Goal: Information Seeking & Learning: Check status

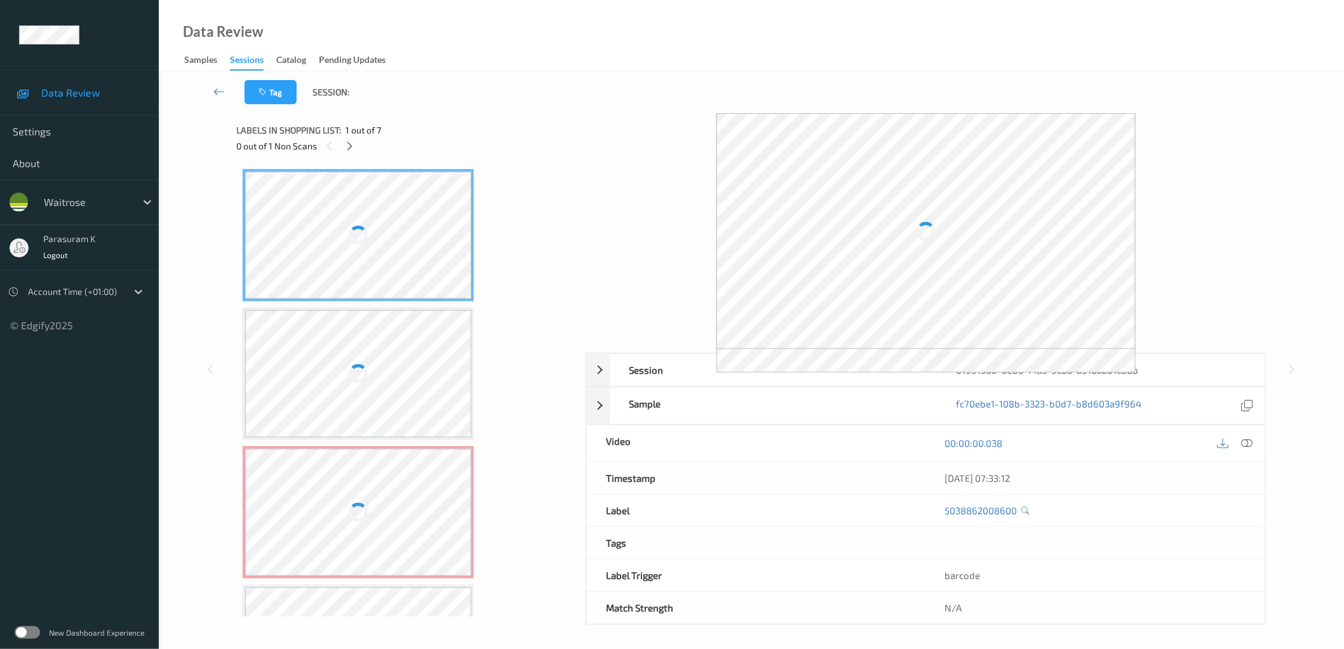
click at [246, 62] on div "Sessions" at bounding box center [247, 61] width 34 height 17
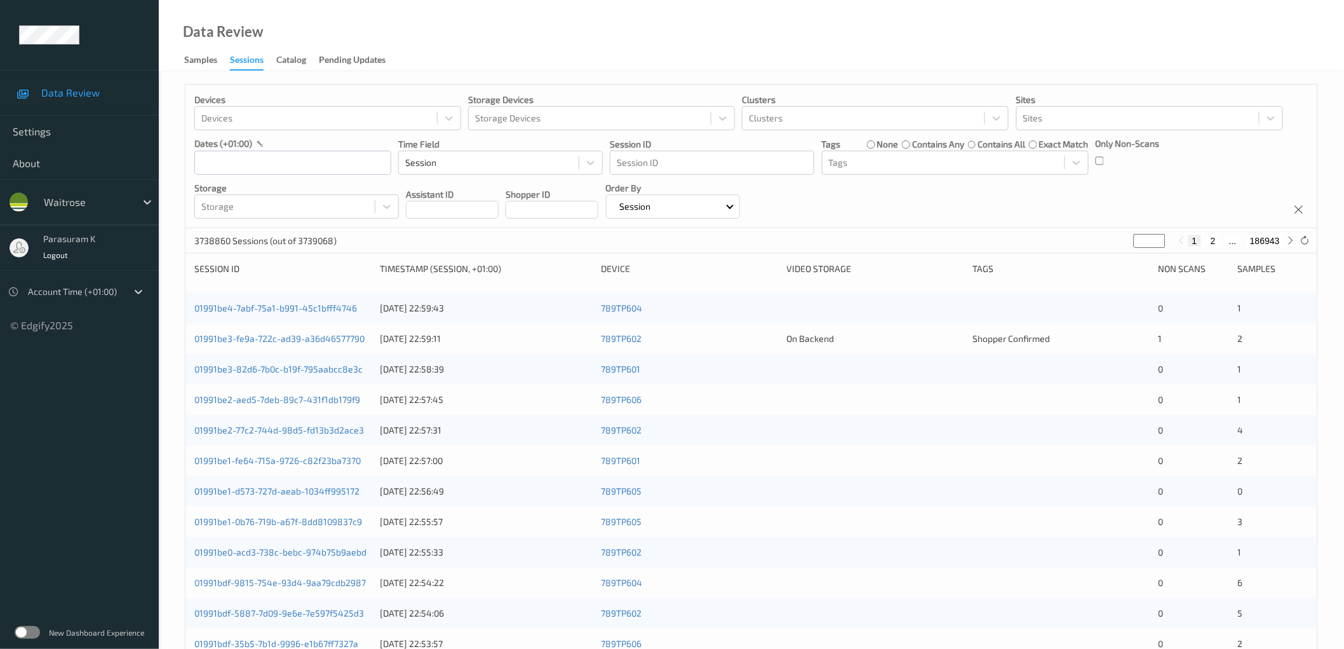
click at [35, 633] on label at bounding box center [27, 632] width 25 height 13
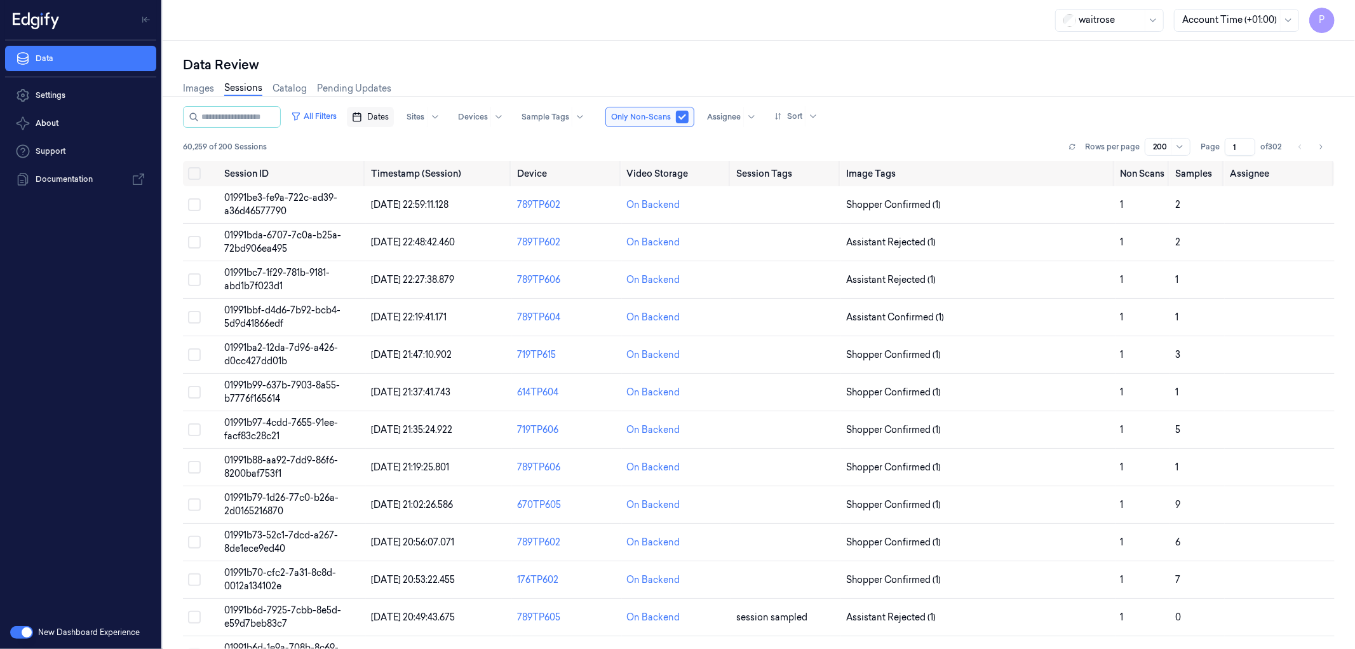
click at [389, 118] on span "Dates" at bounding box center [378, 116] width 22 height 11
click at [481, 192] on button "5" at bounding box center [484, 193] width 20 height 20
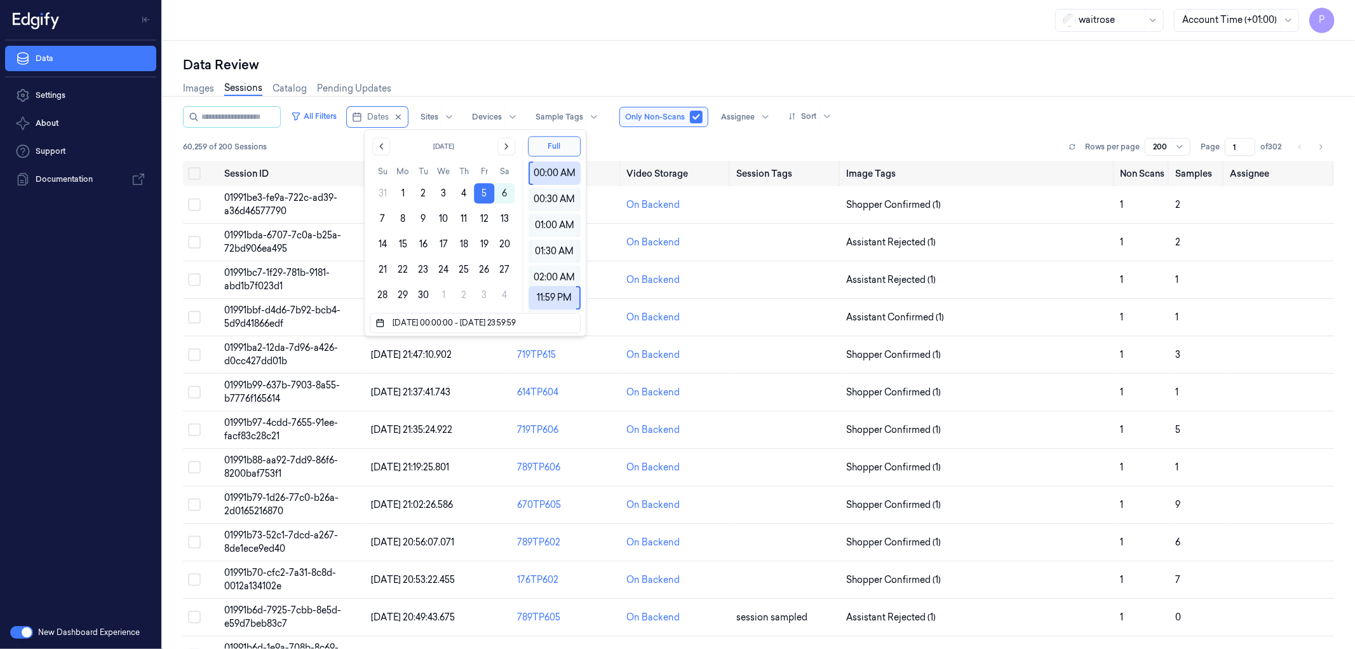
click at [481, 192] on button "5" at bounding box center [484, 193] width 20 height 20
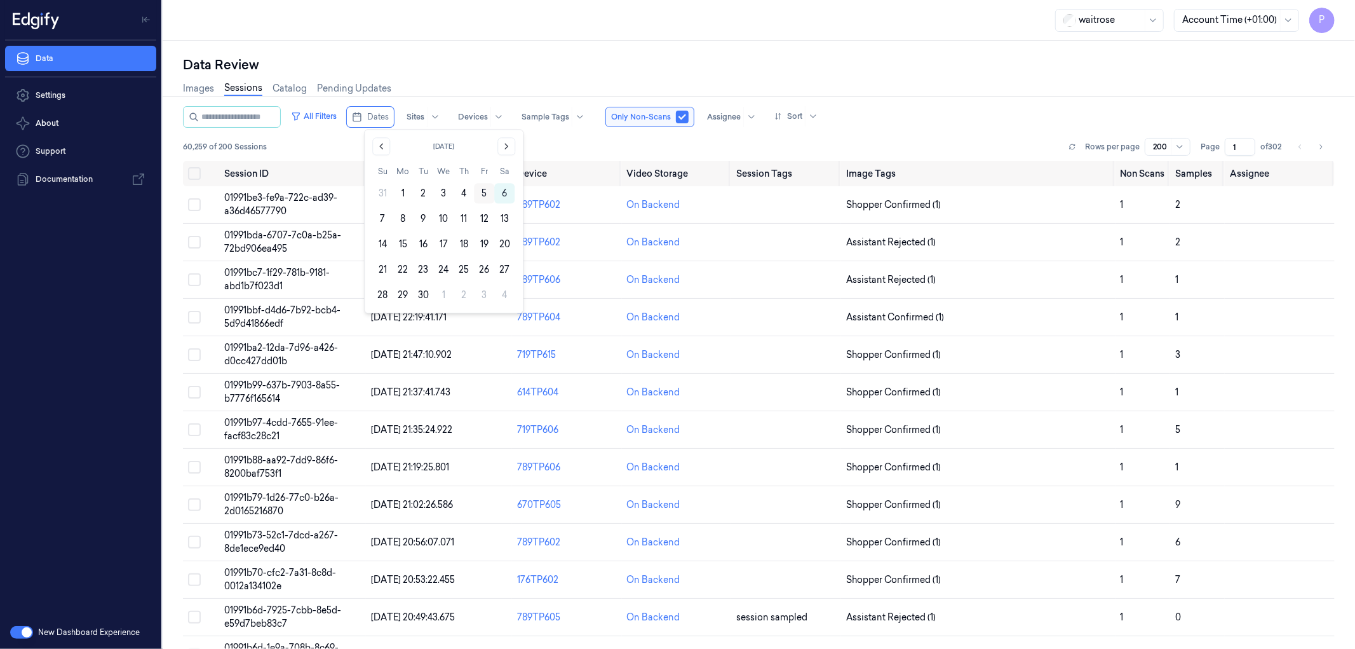
click at [486, 192] on button "5" at bounding box center [484, 193] width 20 height 20
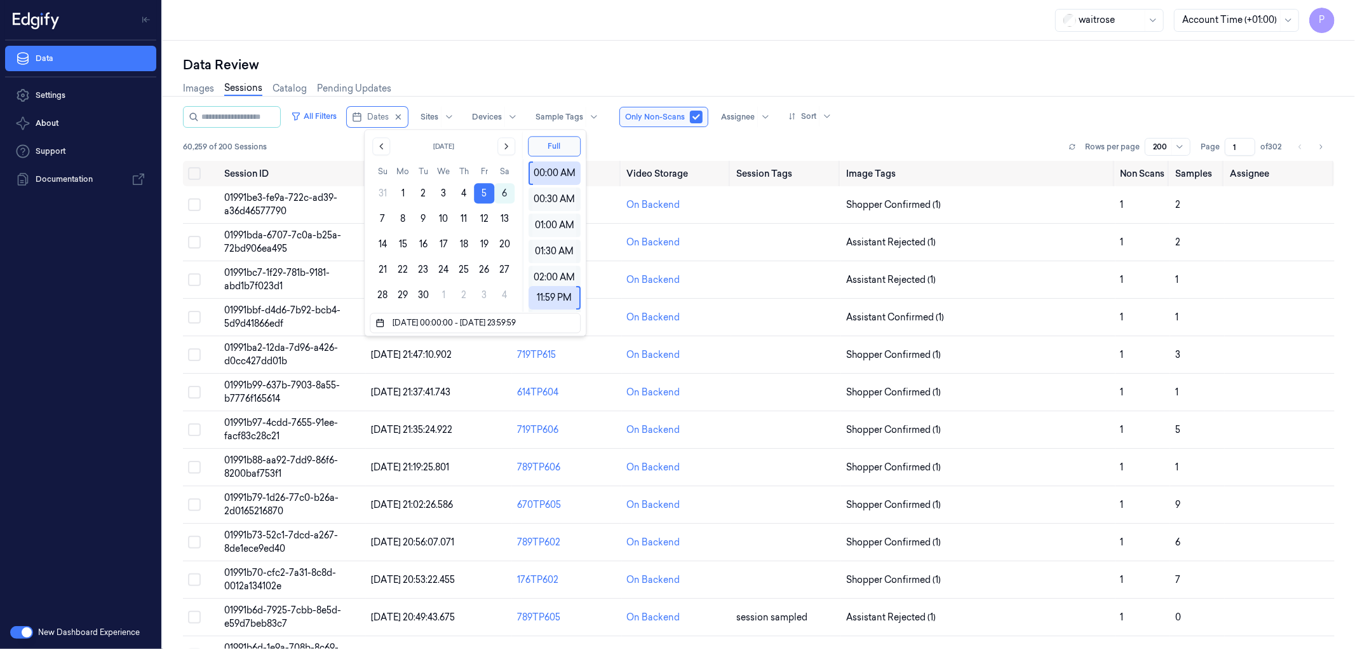
click at [486, 192] on button "5" at bounding box center [484, 193] width 20 height 20
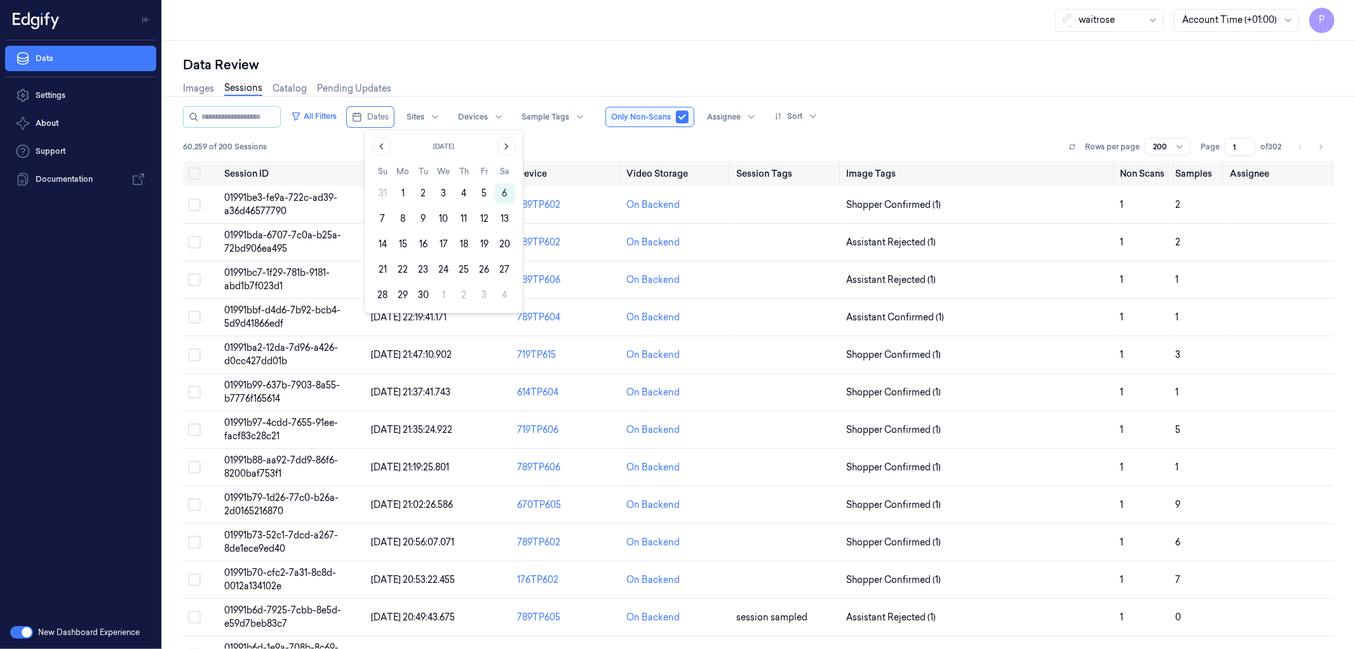
click at [486, 192] on button "5" at bounding box center [484, 193] width 20 height 20
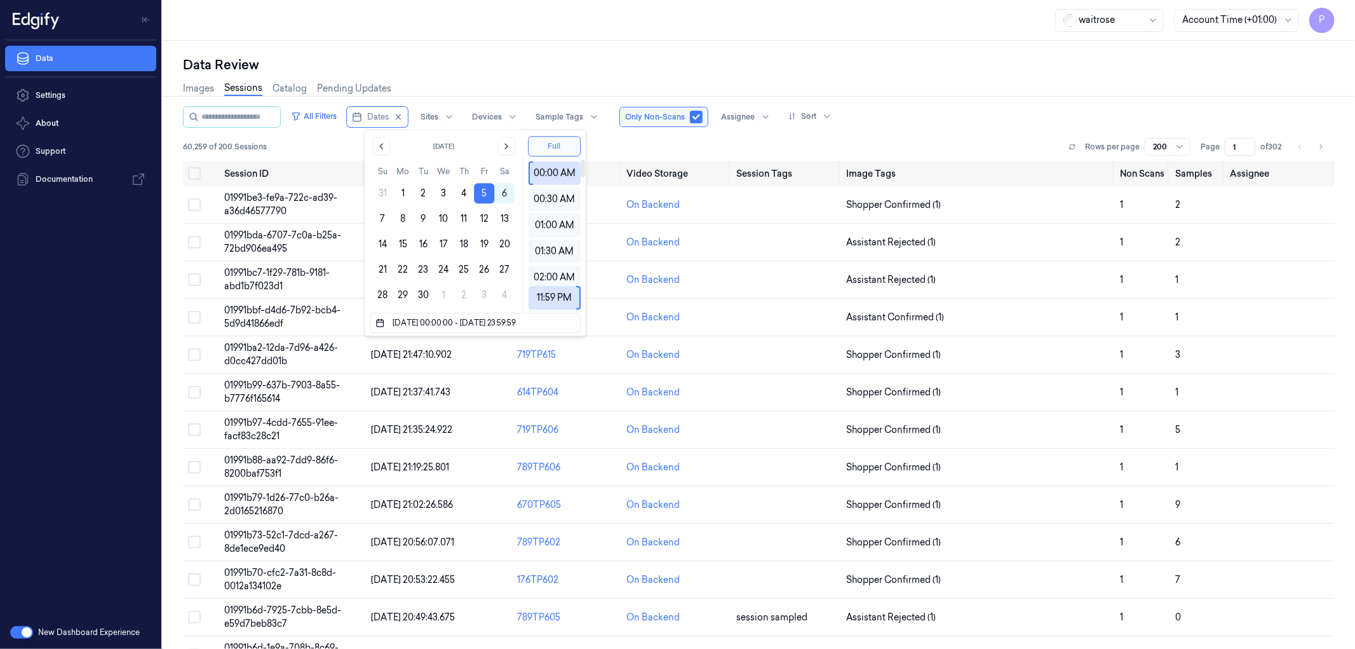
click at [554, 141] on button "Full" at bounding box center [554, 146] width 53 height 20
click at [485, 189] on button "5" at bounding box center [484, 193] width 20 height 20
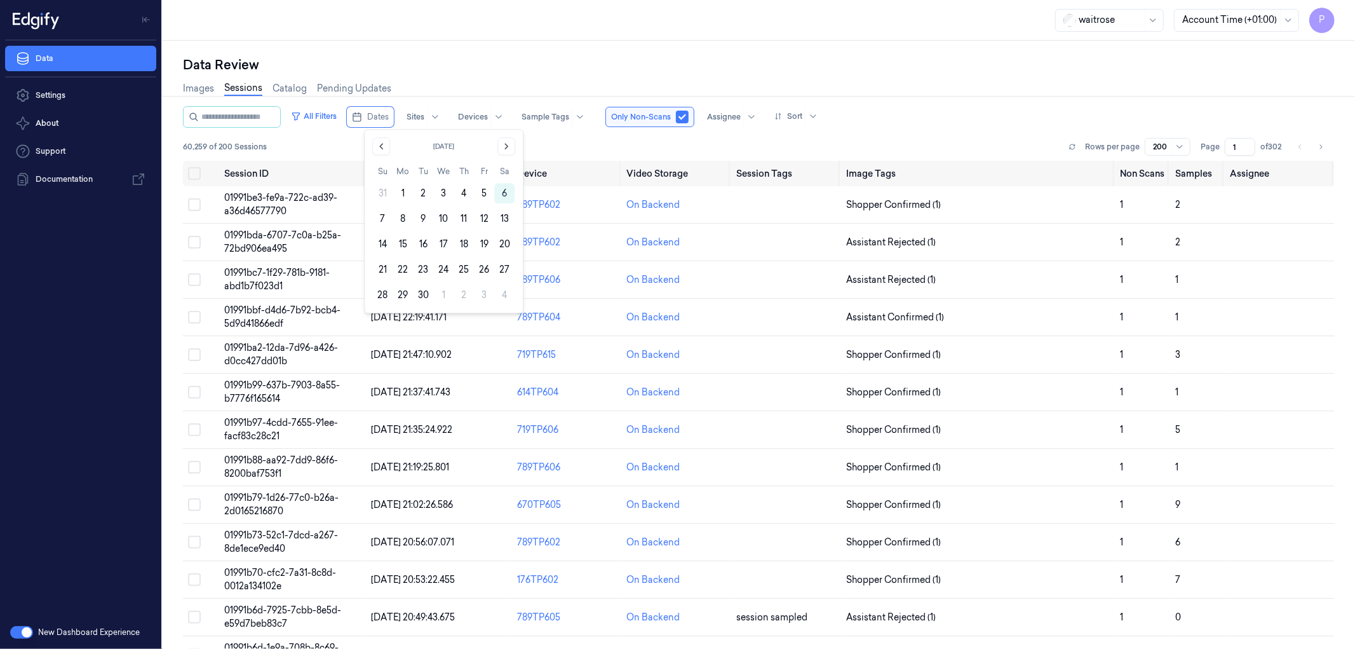
click at [485, 189] on button "5" at bounding box center [484, 193] width 20 height 20
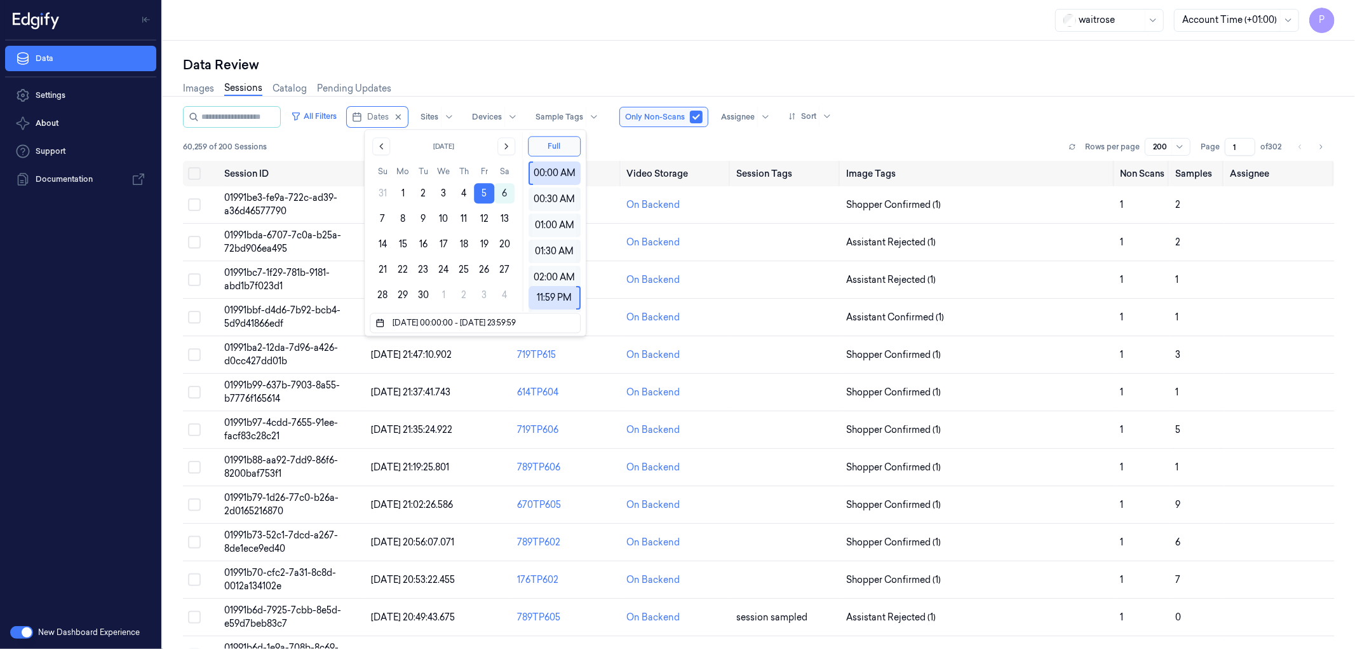
click at [927, 75] on div "Images Sessions Catalog Pending Updates" at bounding box center [759, 90] width 1152 height 32
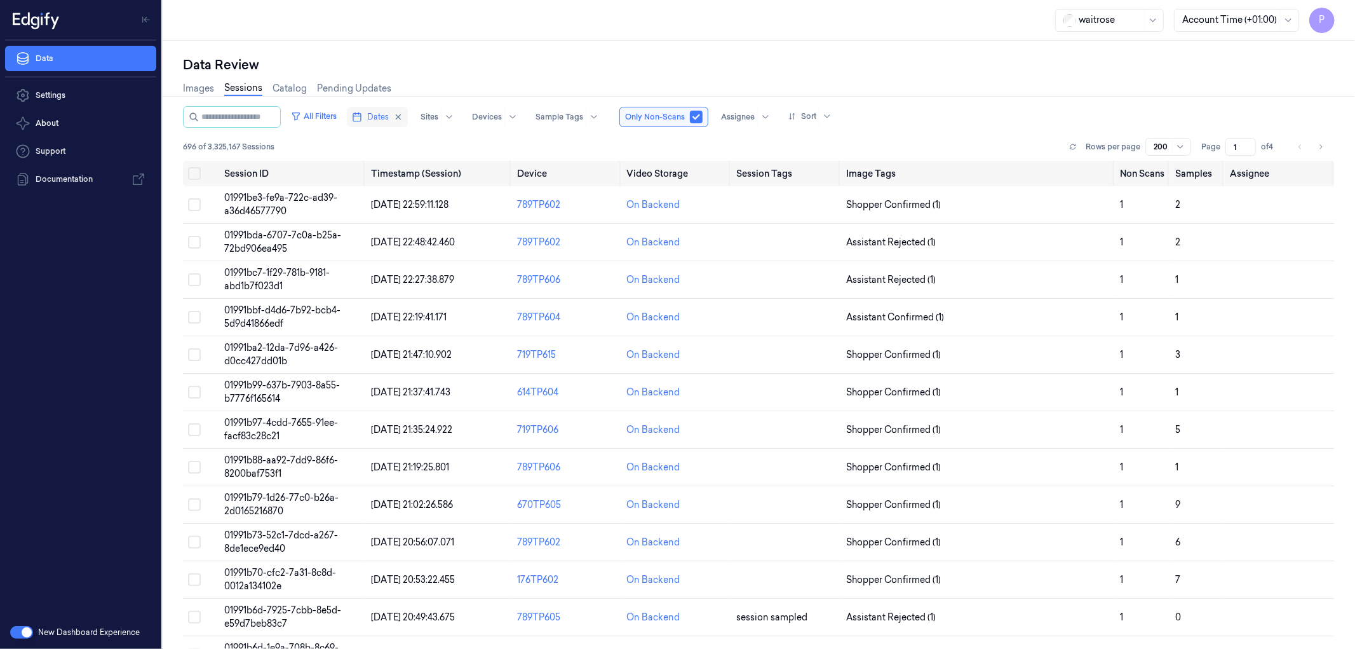
click at [389, 112] on span "Dates" at bounding box center [378, 116] width 22 height 11
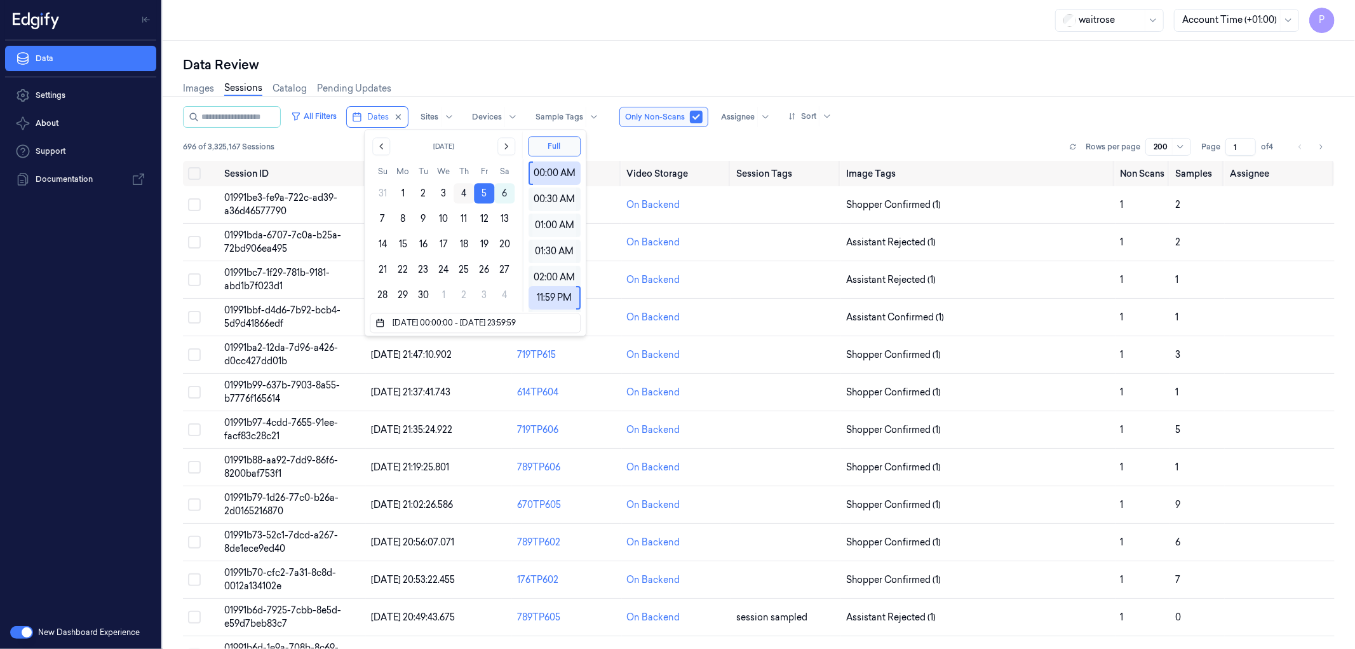
click at [462, 194] on button "4" at bounding box center [464, 193] width 20 height 20
type input "04/09/2025 00:00:00 - 04/09/2025 23:59:59"
click at [1037, 105] on div "Images Sessions Catalog Pending Updates" at bounding box center [759, 90] width 1152 height 32
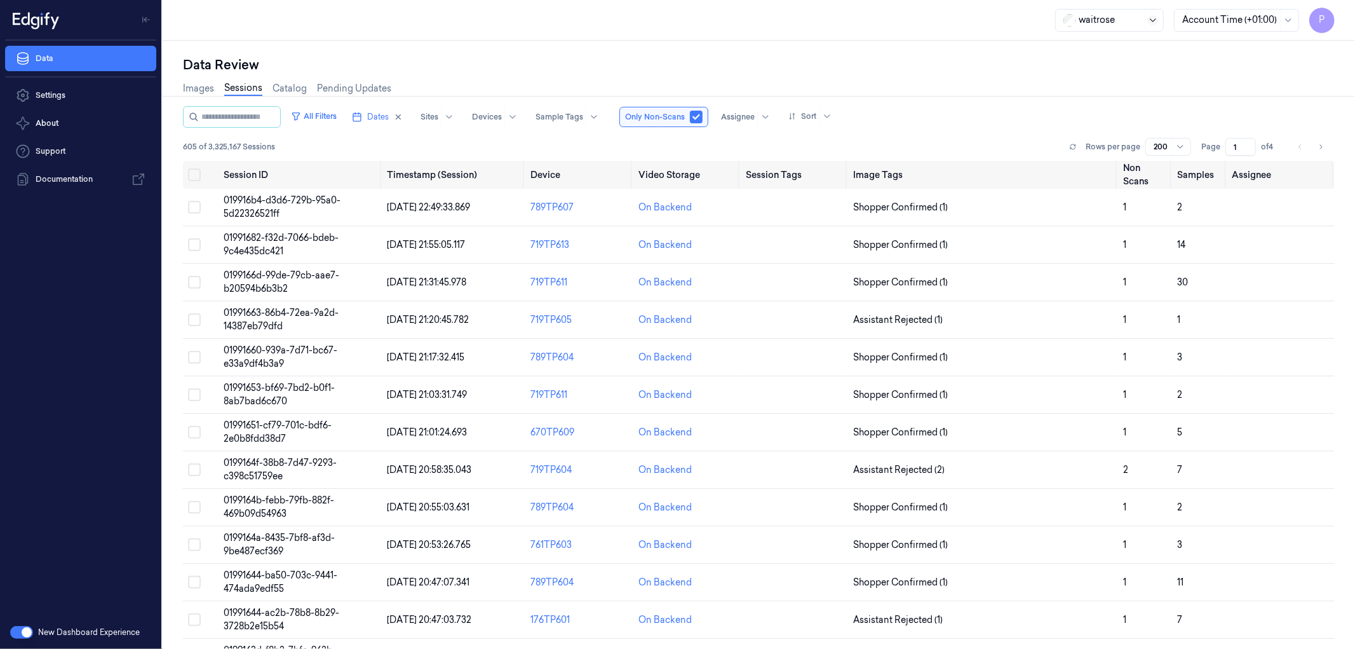
click at [1153, 20] on icon at bounding box center [1153, 20] width 10 height 10
click at [945, 52] on div "Data Review Images Sessions Catalog Pending Updates All Filters Dates Sites Dev…" at bounding box center [759, 345] width 1192 height 608
click at [389, 114] on span "Dates" at bounding box center [378, 116] width 22 height 11
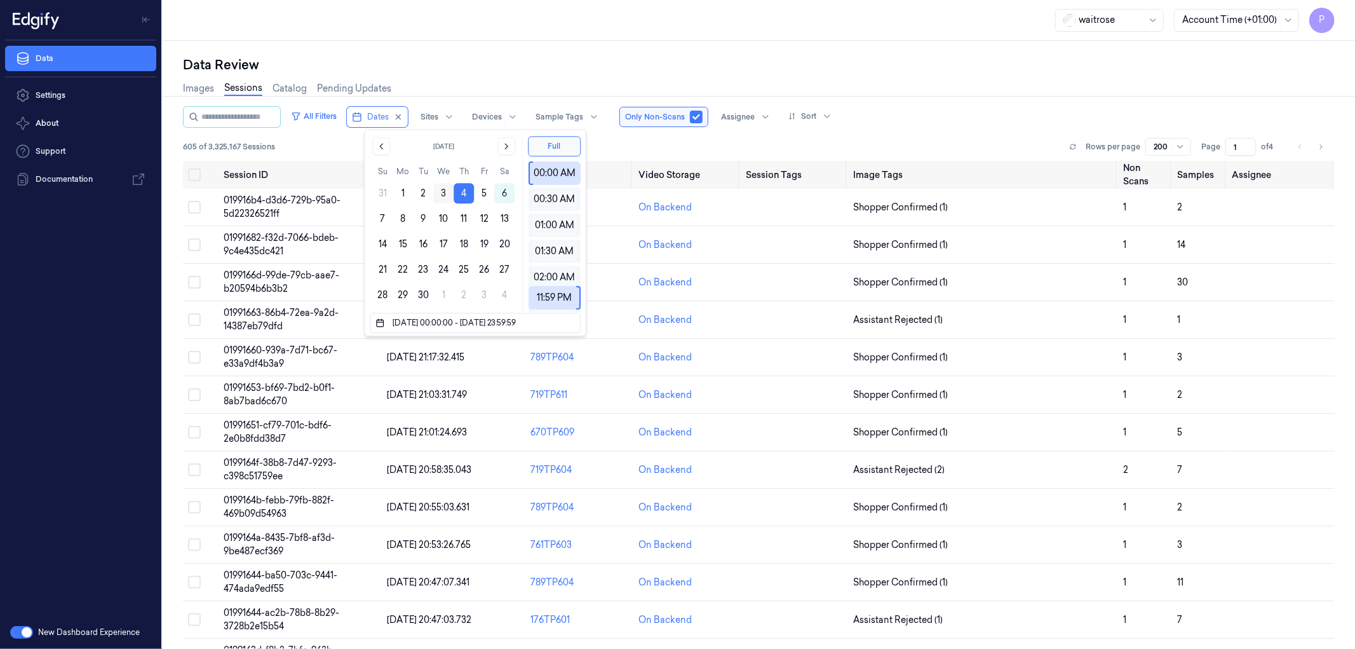
click at [443, 194] on button "3" at bounding box center [443, 193] width 20 height 20
type input "03/09/2025 00:00:00 - 03/09/2025 23:59:59"
click at [953, 47] on div "Data Review Images Sessions Catalog Pending Updates All Filters Dates Sites Dev…" at bounding box center [759, 345] width 1192 height 608
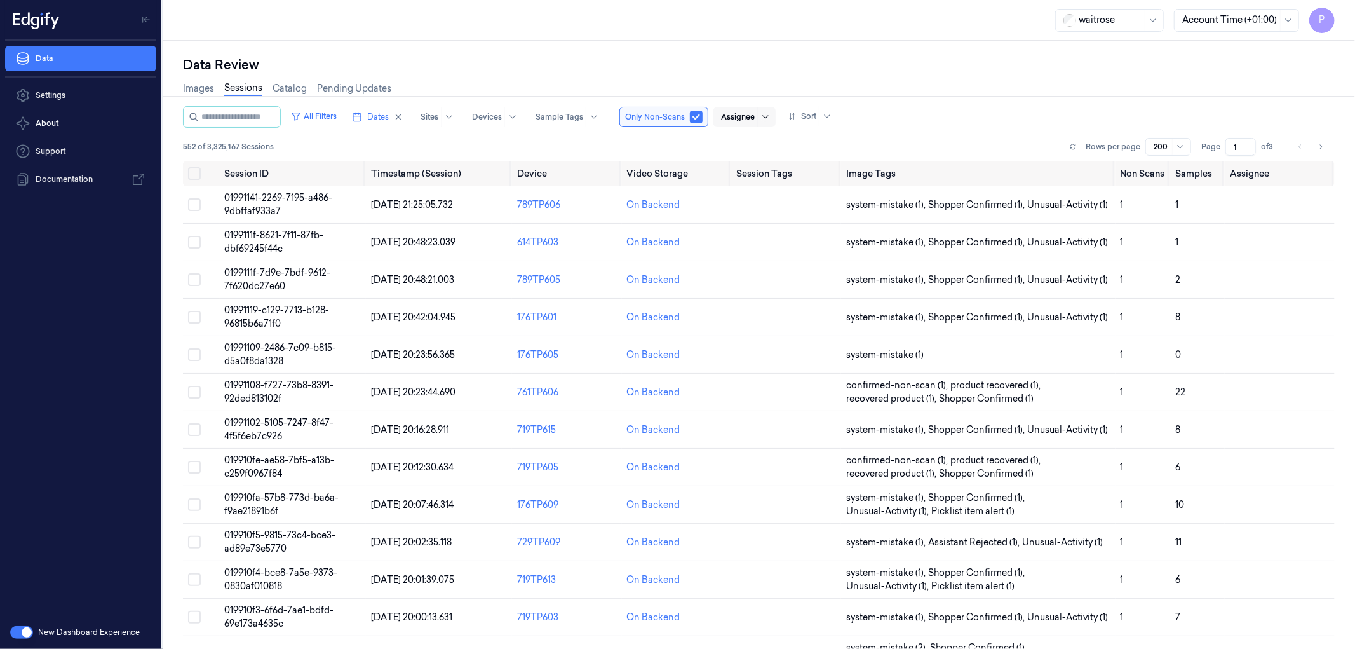
click at [773, 115] on div at bounding box center [765, 117] width 16 height 20
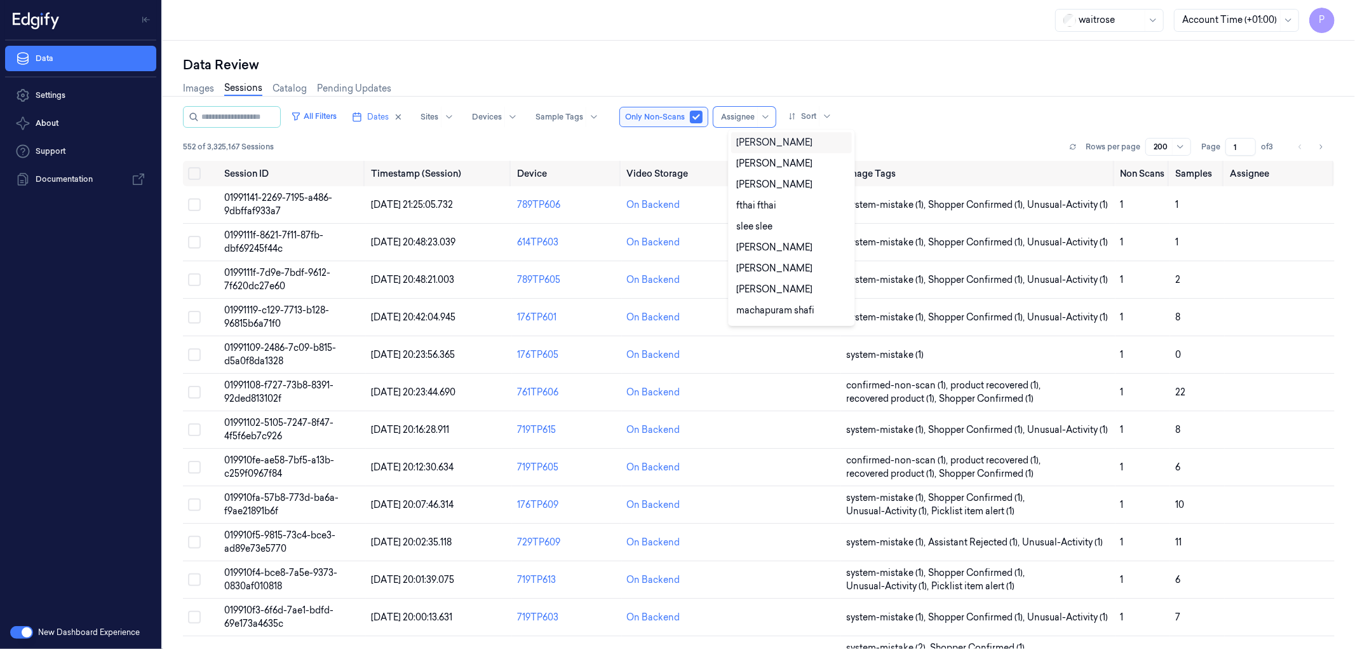
click at [887, 58] on div "Data Review" at bounding box center [759, 65] width 1152 height 18
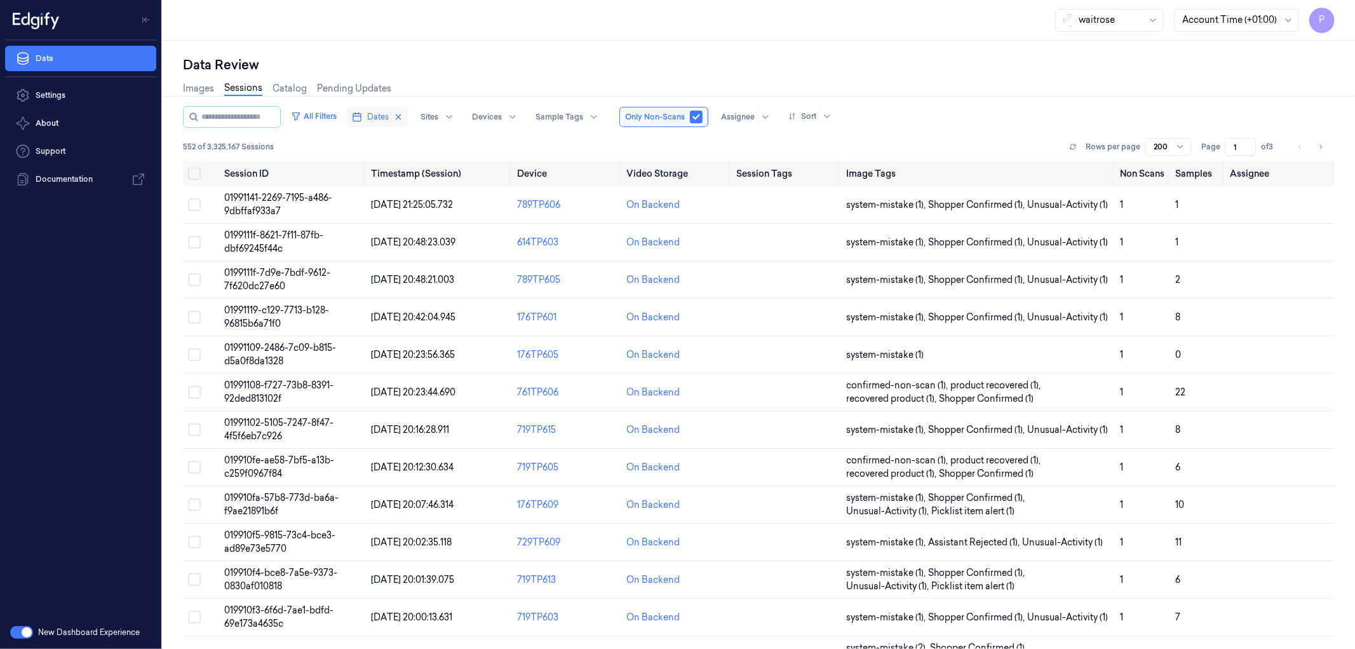
click at [384, 121] on span "Dates" at bounding box center [378, 116] width 22 height 11
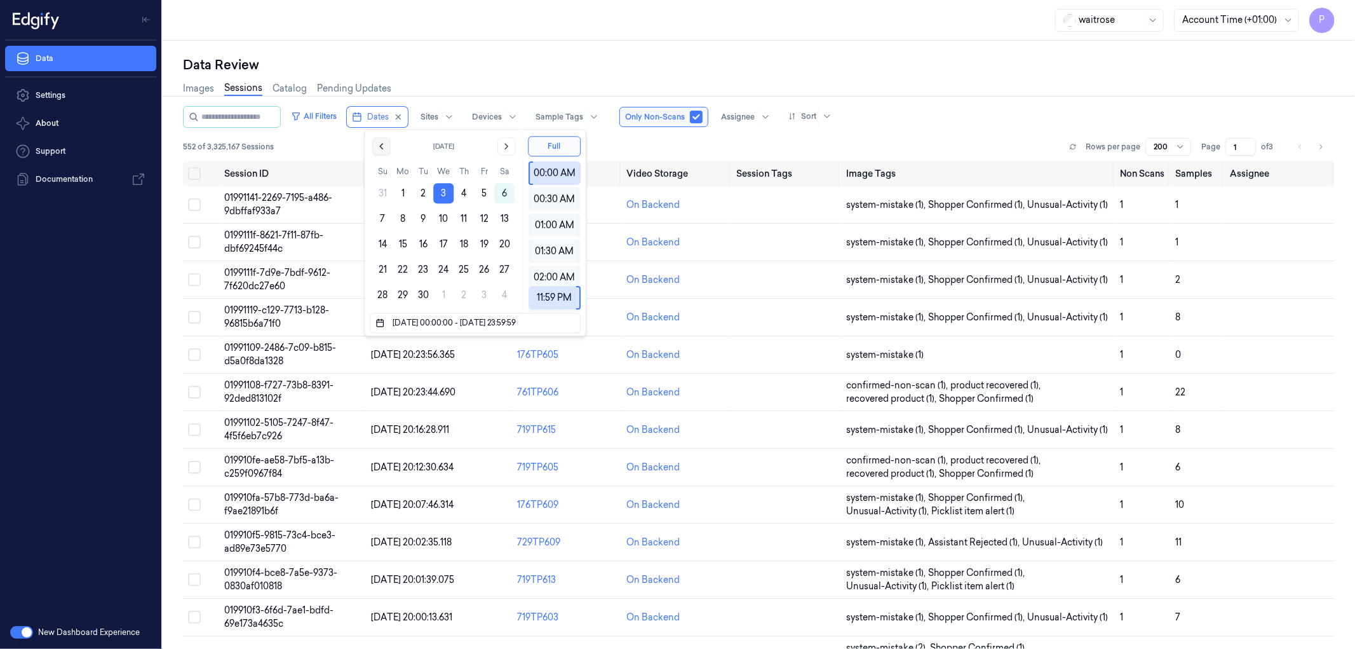
click at [382, 145] on icon "Go to the Previous Month" at bounding box center [381, 146] width 10 height 10
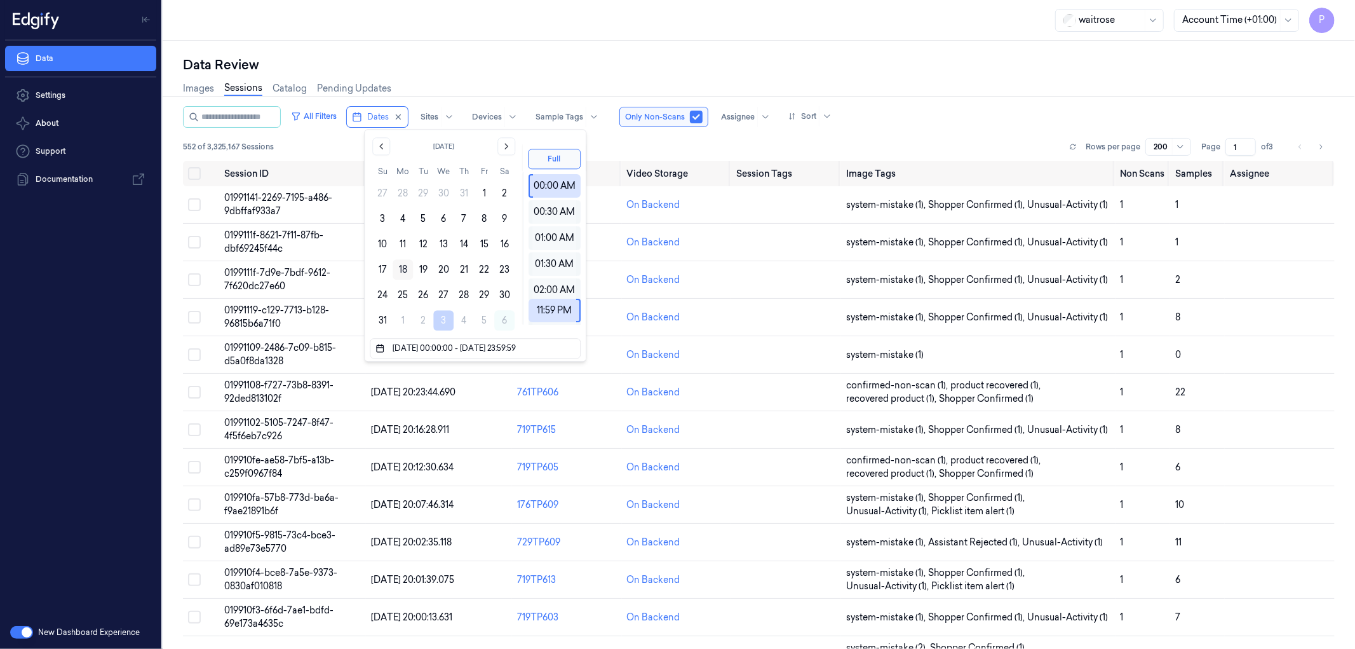
click at [403, 275] on button "18" at bounding box center [403, 269] width 20 height 20
click at [464, 267] on button "21" at bounding box center [464, 269] width 20 height 20
type input "18/08/2025 00:00:00 - 21/08/2025 23:59:59"
click at [598, 55] on div "Data Review Images Sessions Catalog Pending Updates All Filters Dates Sites Dev…" at bounding box center [759, 345] width 1192 height 608
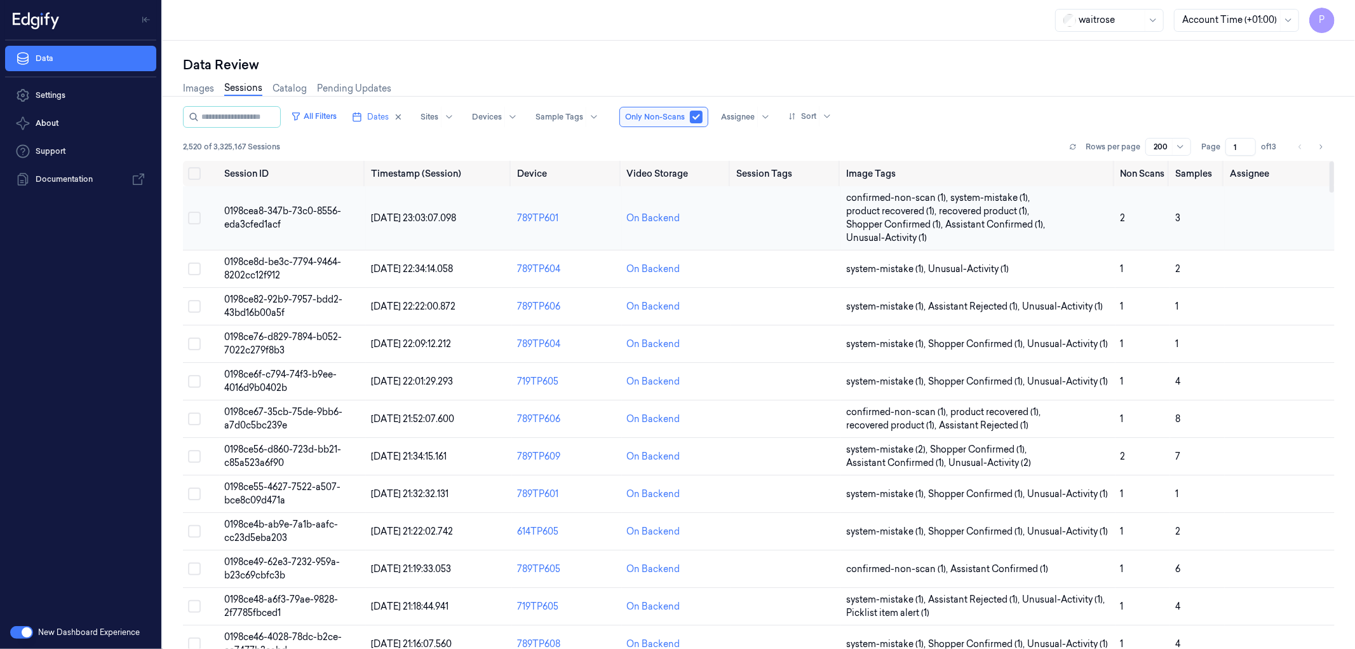
click at [305, 213] on span "0198cea8-347b-73c0-8556-eda3cfed1acf" at bounding box center [283, 217] width 117 height 25
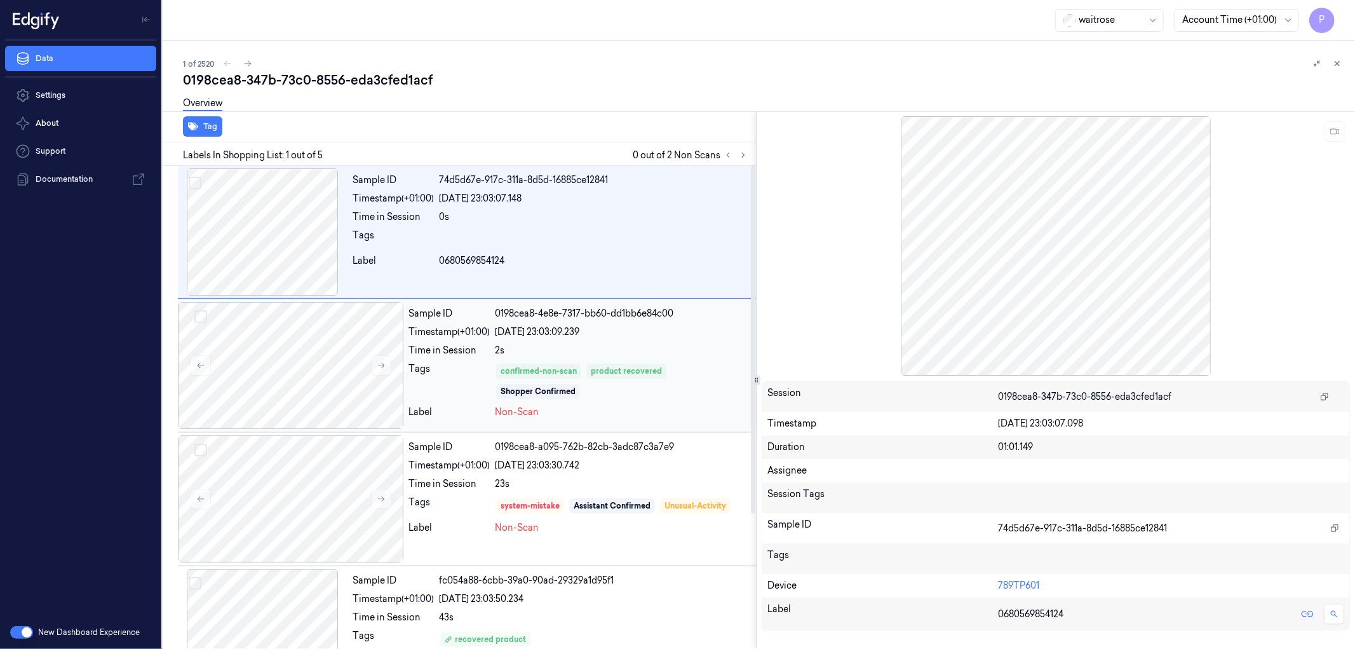
click at [704, 363] on div "confirmed-non-scan product recovered Shopper Confirmed" at bounding box center [623, 381] width 256 height 38
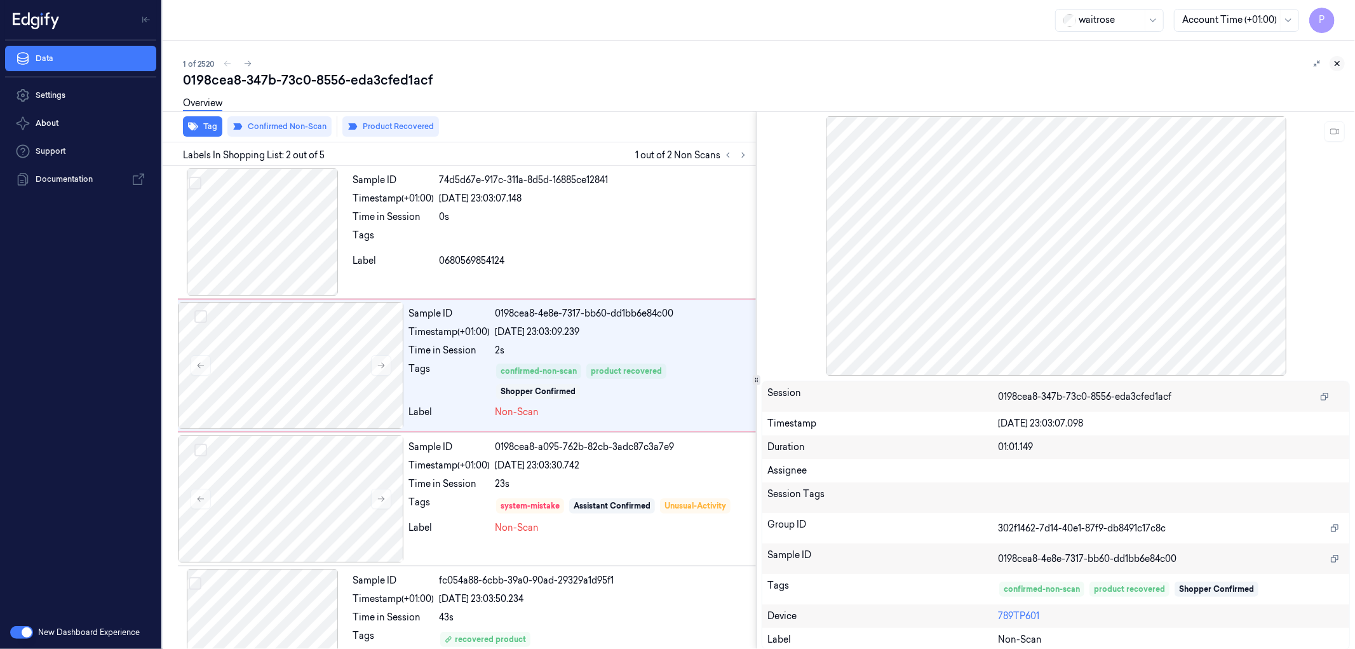
click at [1338, 64] on icon at bounding box center [1337, 64] width 4 height 4
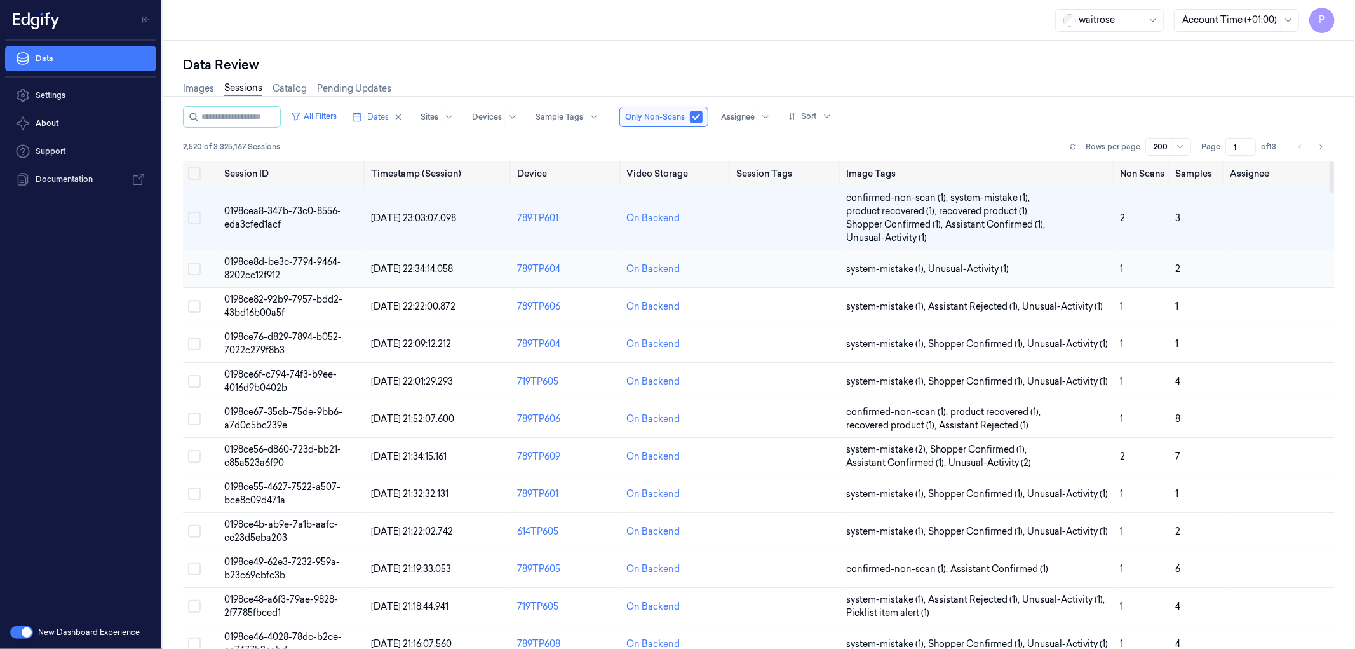
click at [297, 262] on span "0198ce8d-be3c-7794-9464-8202cc12f912" at bounding box center [283, 268] width 117 height 25
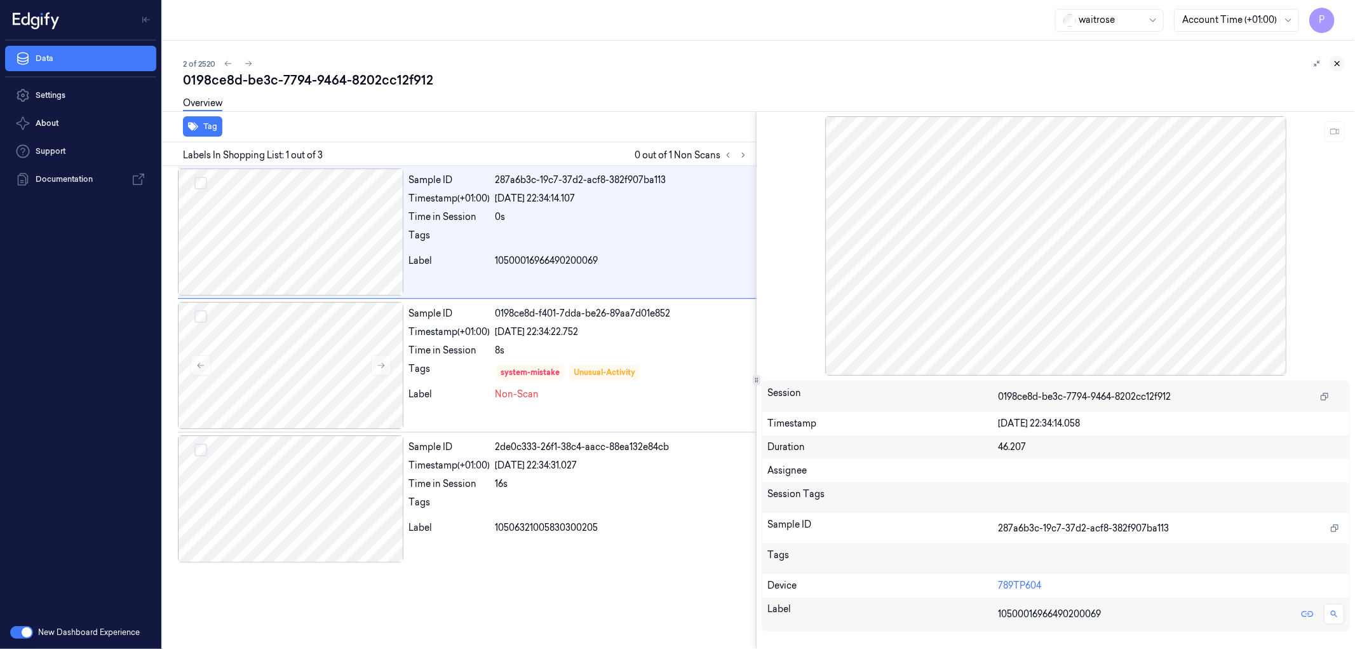
click at [1336, 64] on icon at bounding box center [1337, 63] width 9 height 9
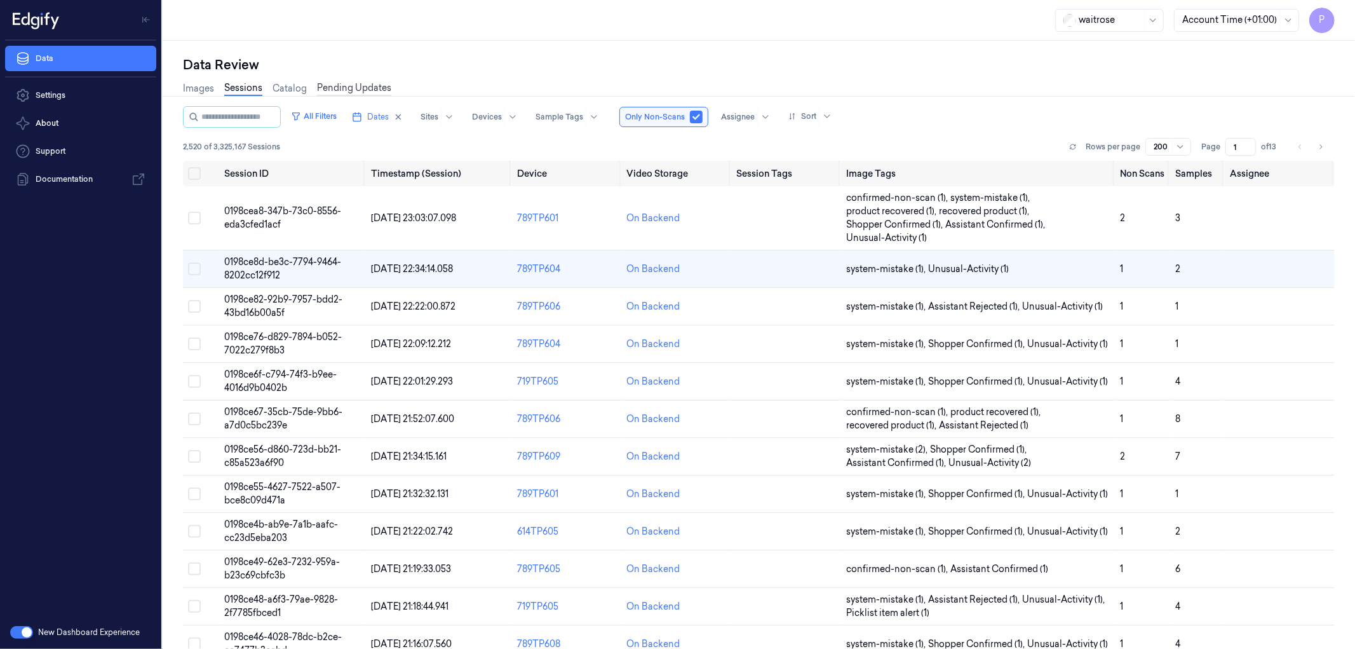
click at [359, 86] on link "Pending Updates" at bounding box center [354, 88] width 74 height 15
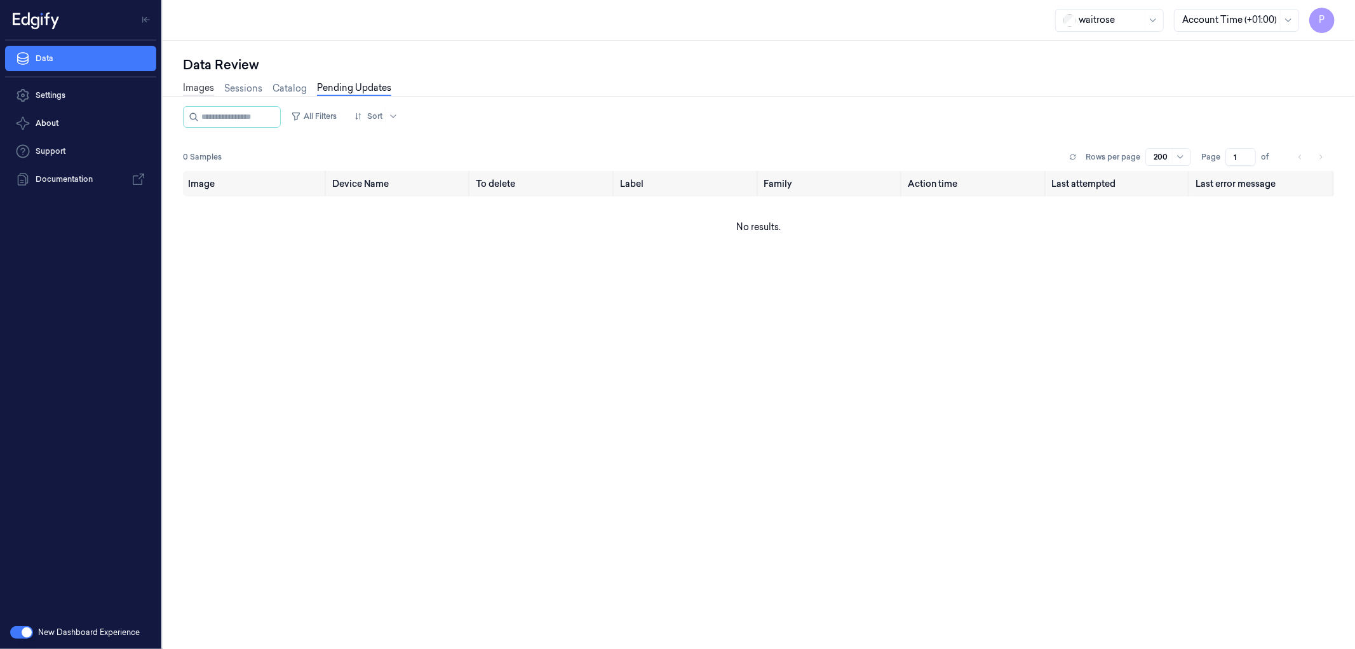
click at [206, 89] on link "Images" at bounding box center [198, 88] width 31 height 15
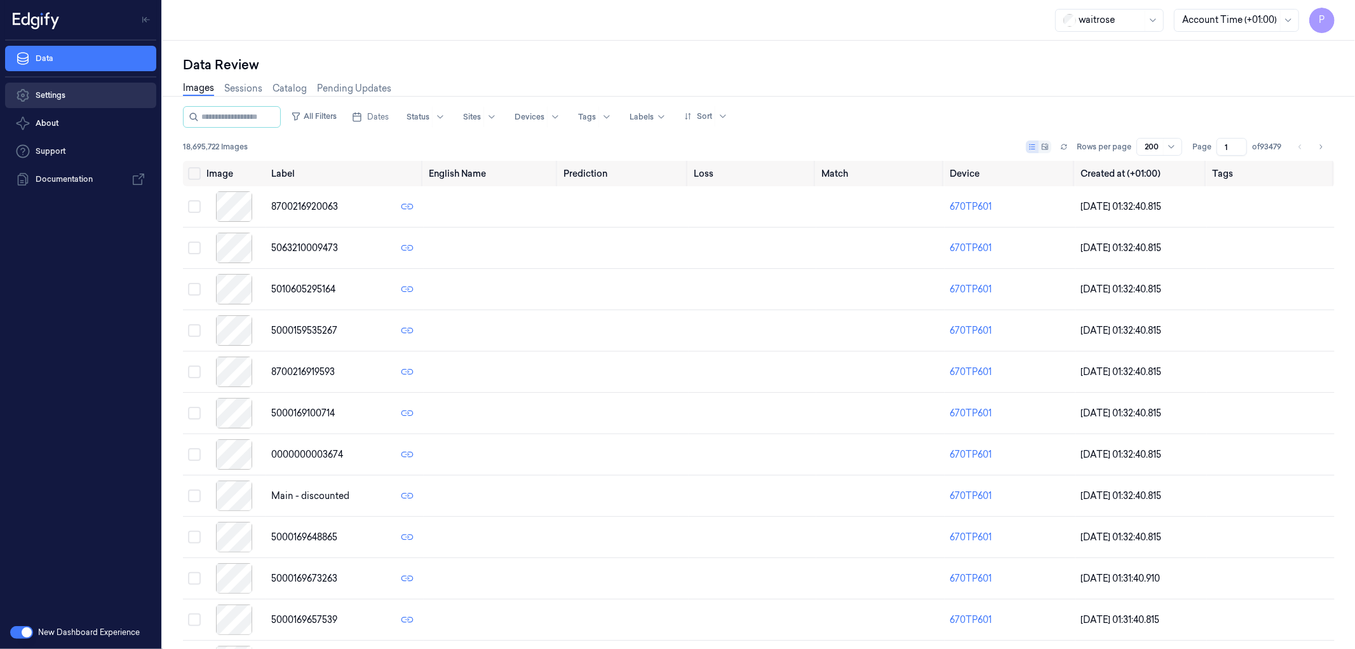
click at [70, 98] on link "Settings" at bounding box center [80, 95] width 151 height 25
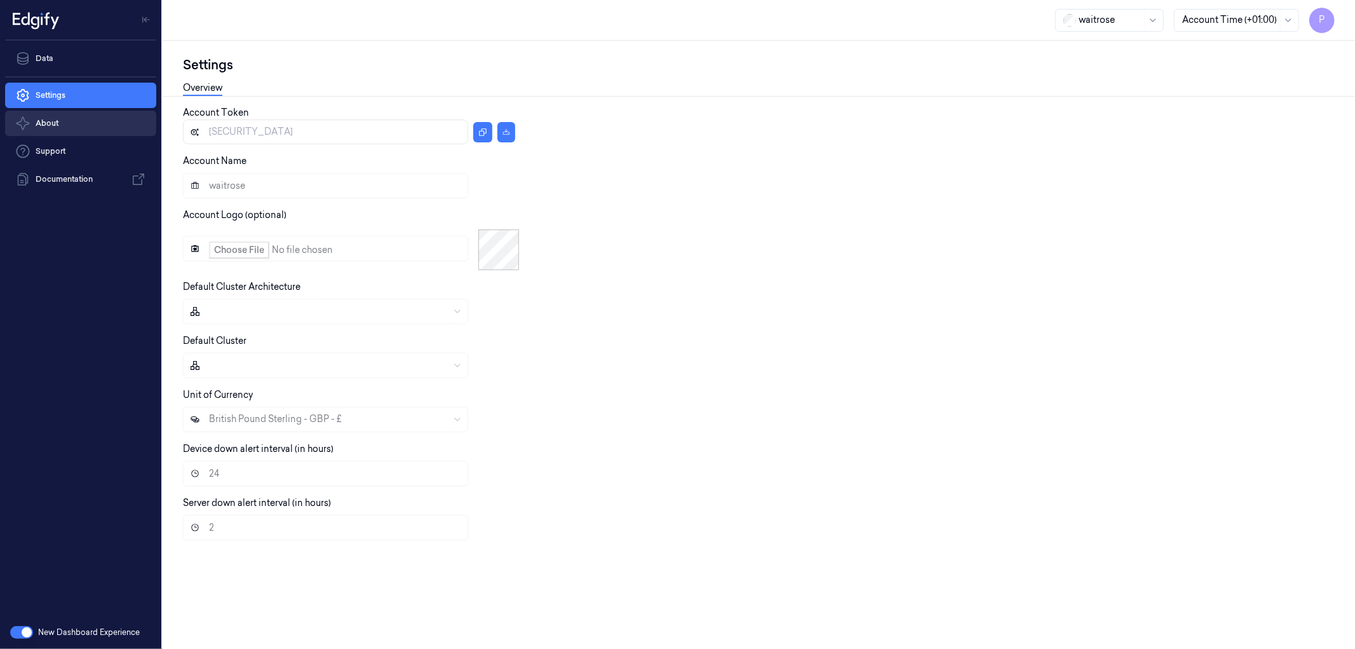
click at [74, 129] on button "About" at bounding box center [80, 123] width 151 height 25
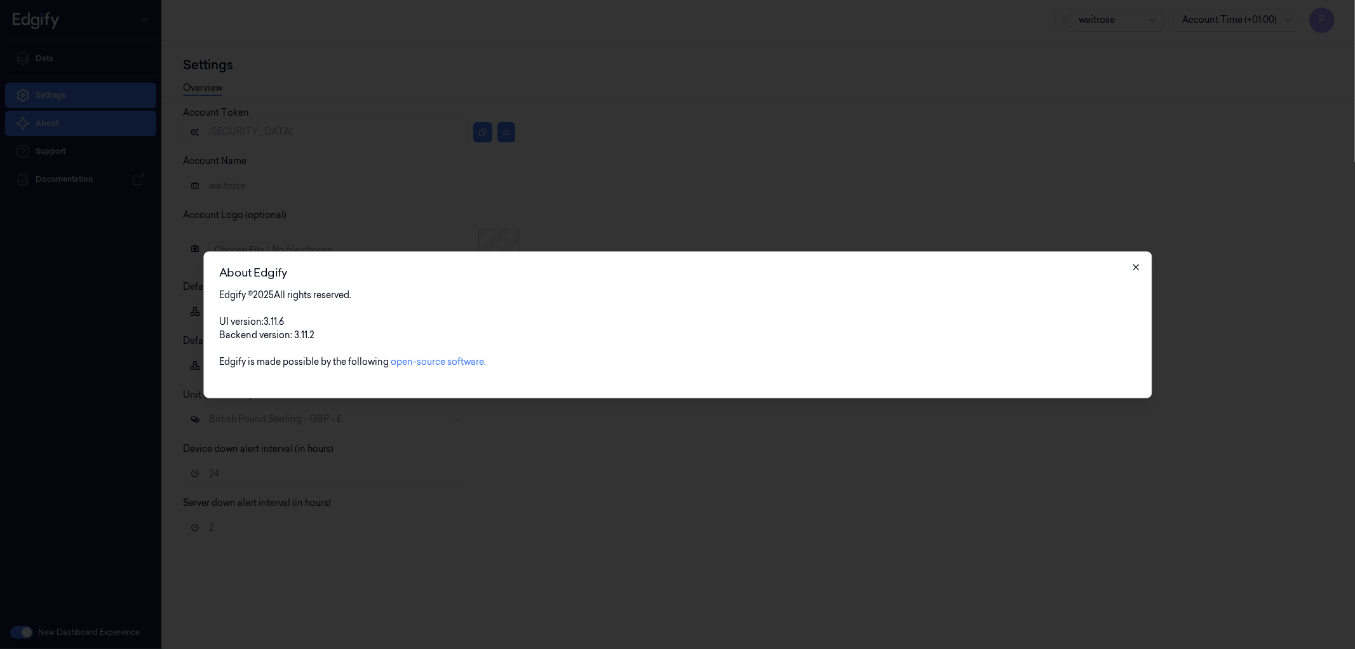
click at [1133, 264] on icon "button" at bounding box center [1136, 267] width 10 height 10
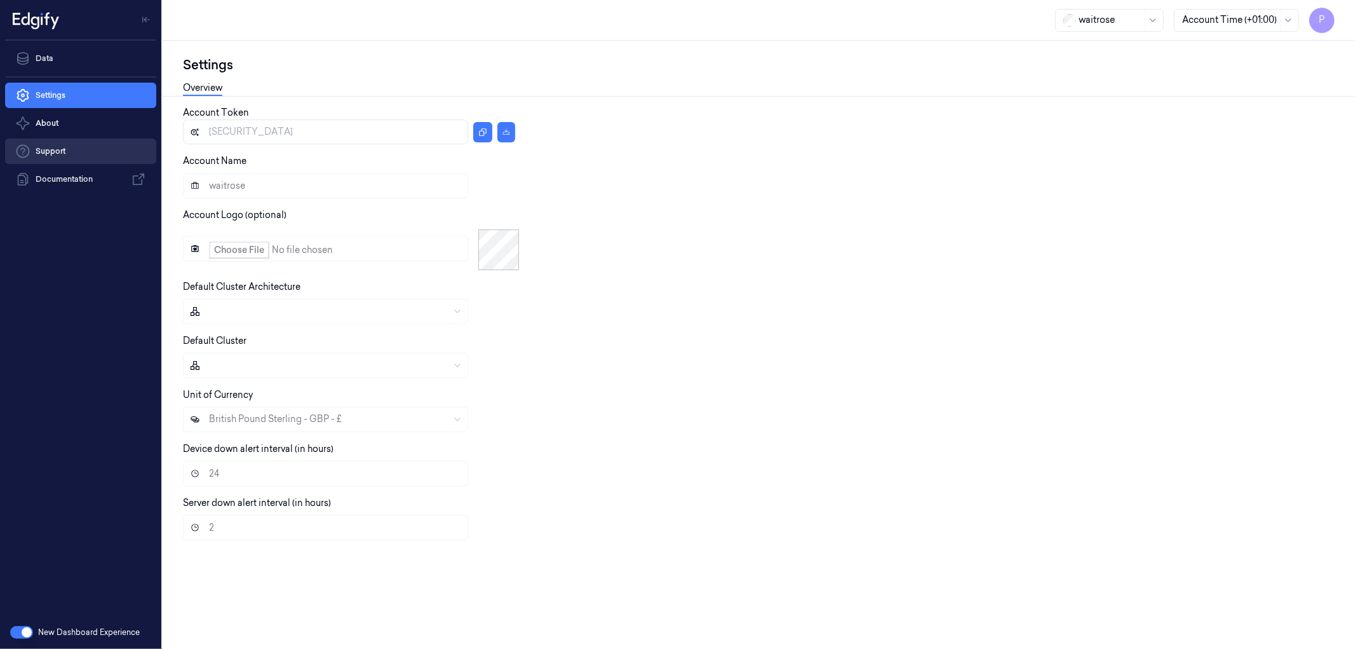
click at [53, 154] on link "Support" at bounding box center [80, 150] width 151 height 25
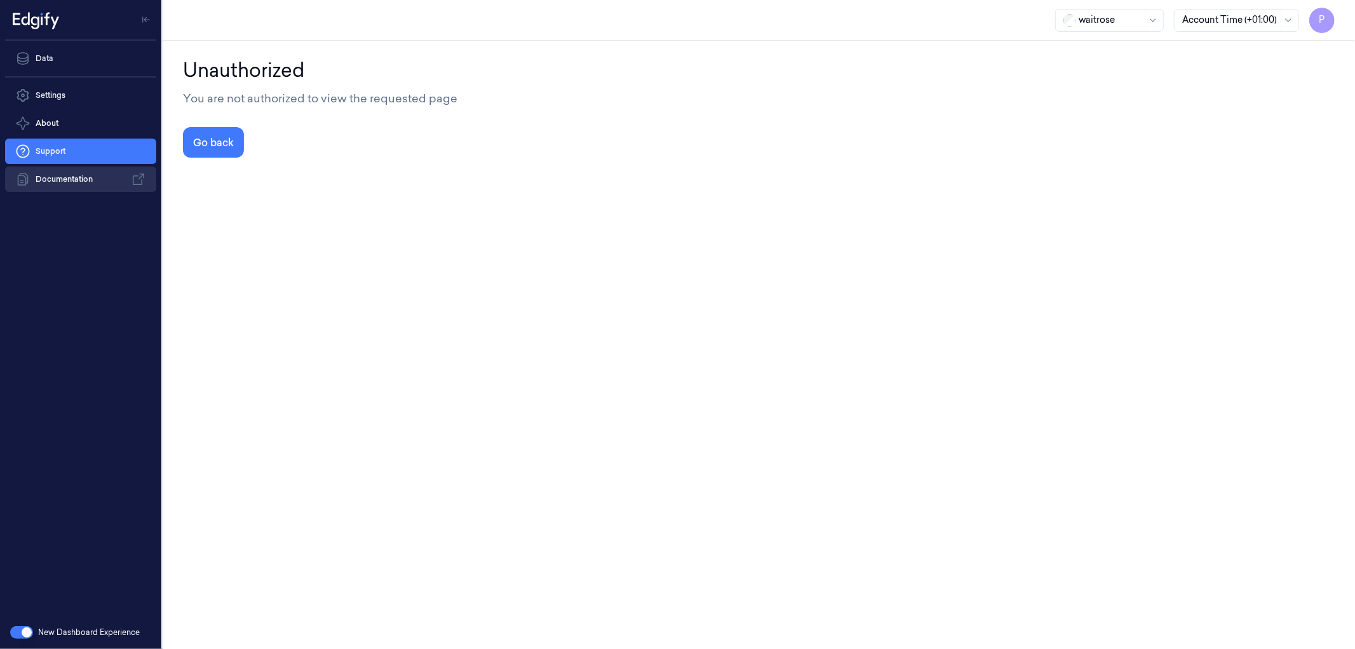
click at [58, 178] on link "Documentation" at bounding box center [80, 178] width 151 height 25
click at [70, 98] on link "Settings" at bounding box center [80, 95] width 151 height 25
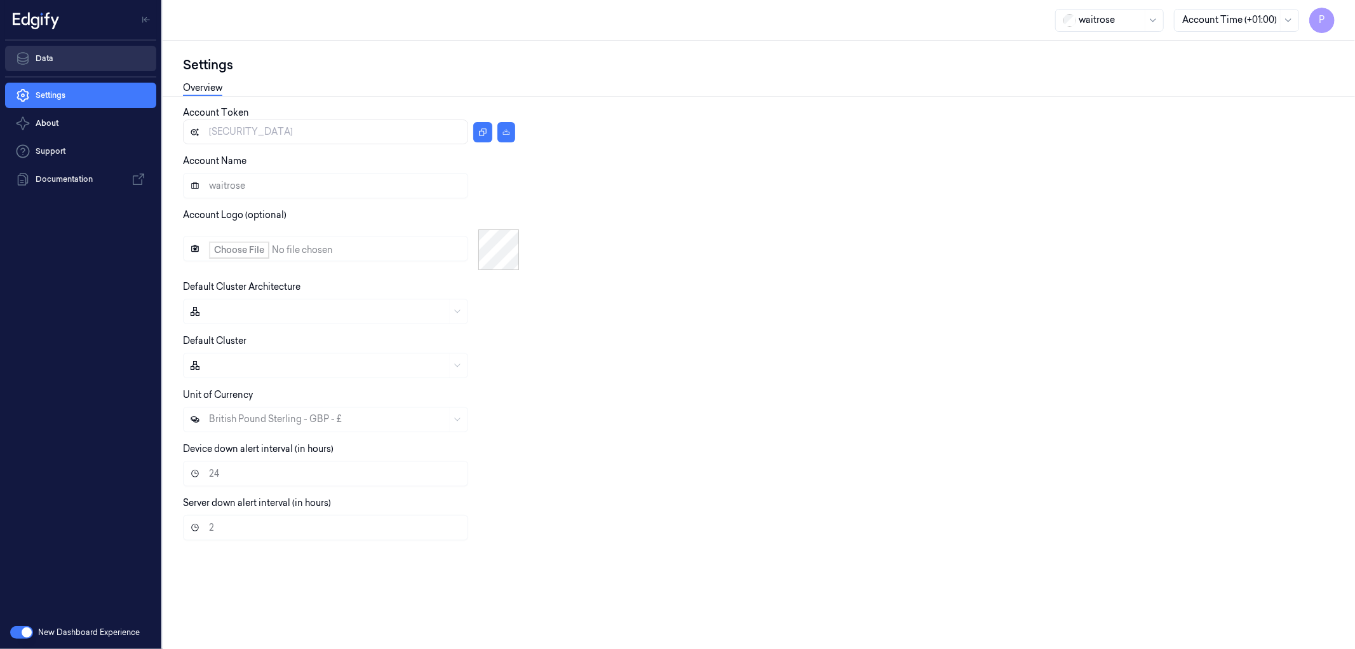
click at [74, 60] on link "Data" at bounding box center [80, 58] width 151 height 25
